Goal: Task Accomplishment & Management: Use online tool/utility

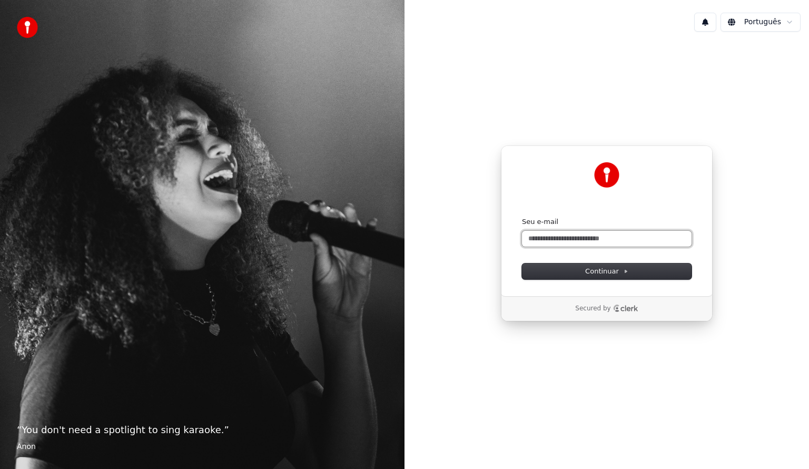
click at [602, 240] on input "Seu e-mail" at bounding box center [607, 239] width 170 height 16
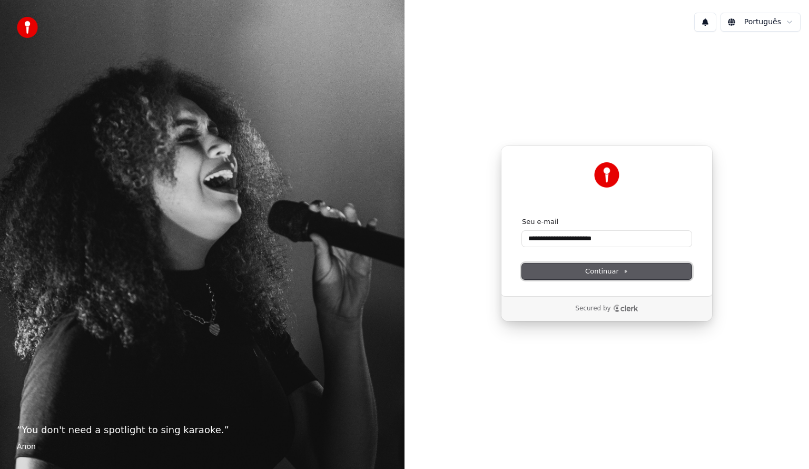
click at [608, 274] on span "Continuar" at bounding box center [606, 271] width 43 height 9
type input "**********"
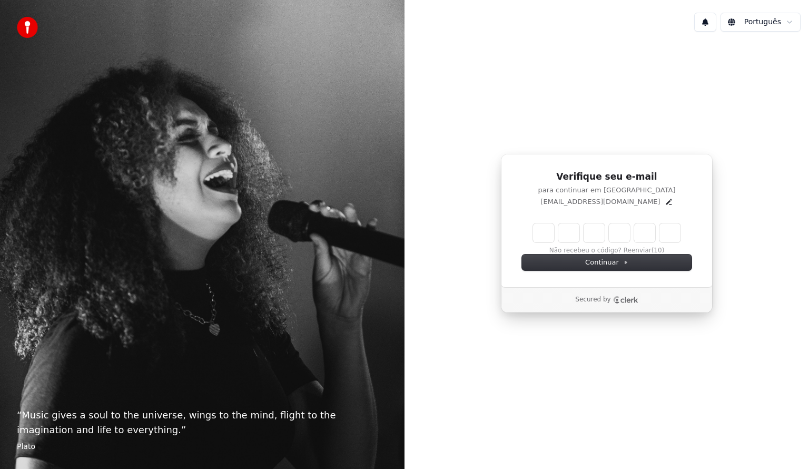
click at [532, 236] on div "Não recebeu o código? Reenviar (10)" at bounding box center [607, 239] width 170 height 32
click at [542, 231] on input "Enter verification code" at bounding box center [617, 232] width 169 height 19
paste input "******"
type input "******"
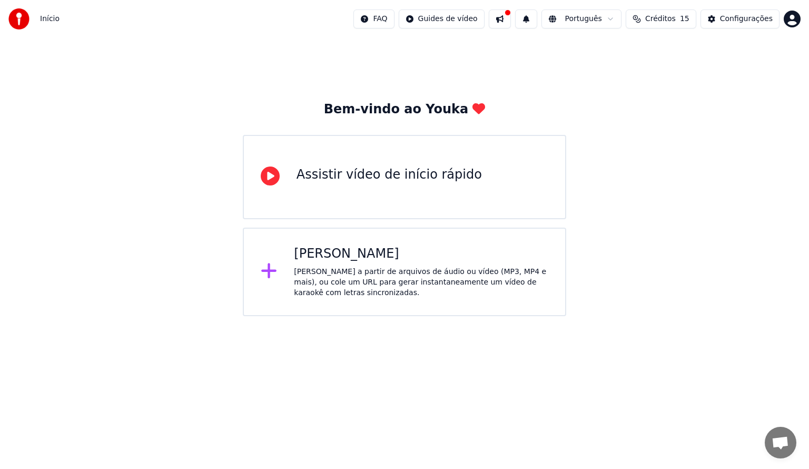
click at [406, 193] on div "Assistir vídeo de início rápido" at bounding box center [404, 177] width 323 height 84
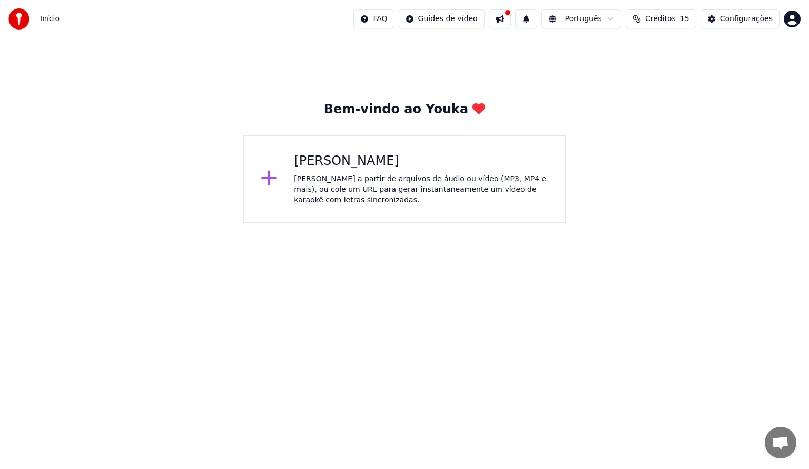
click at [346, 189] on div "Crie karaokê a partir de arquivos de áudio ou vídeo (MP3, MP4 e mais), ou cole …" at bounding box center [421, 190] width 254 height 32
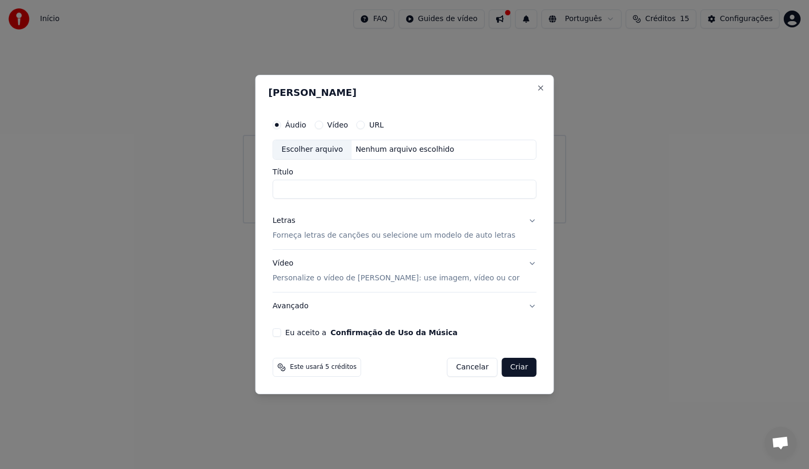
click at [390, 148] on div "Nenhum arquivo escolhido" at bounding box center [404, 149] width 107 height 11
click at [309, 192] on input "Título" at bounding box center [405, 189] width 264 height 19
click at [339, 174] on label "Título" at bounding box center [405, 171] width 264 height 7
click at [339, 180] on input "Título" at bounding box center [405, 189] width 264 height 19
click at [536, 89] on button "Close" at bounding box center [540, 88] width 8 height 8
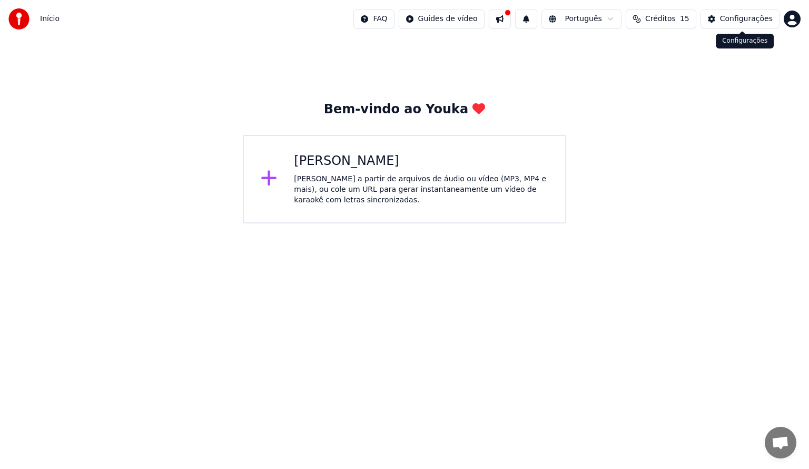
click at [798, 12] on html "Início FAQ Guides de vídeo Português Créditos 15 Configurações Bem-vindo ao You…" at bounding box center [404, 111] width 809 height 223
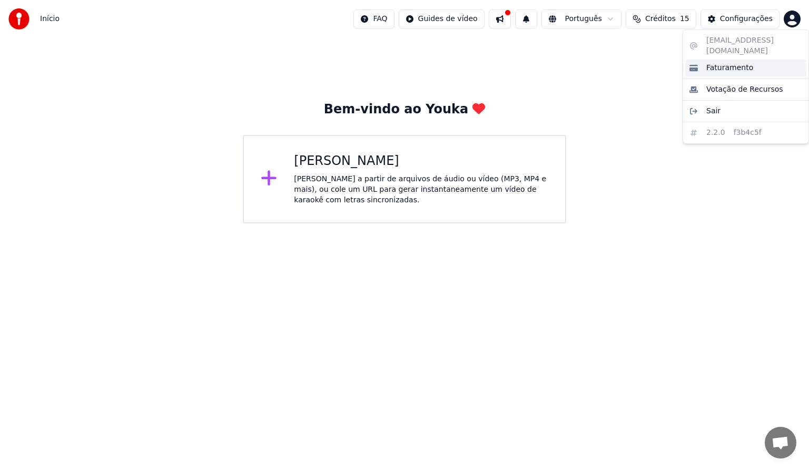
click at [725, 63] on span "Faturamento" at bounding box center [729, 68] width 47 height 11
